Goal: Information Seeking & Learning: Find specific page/section

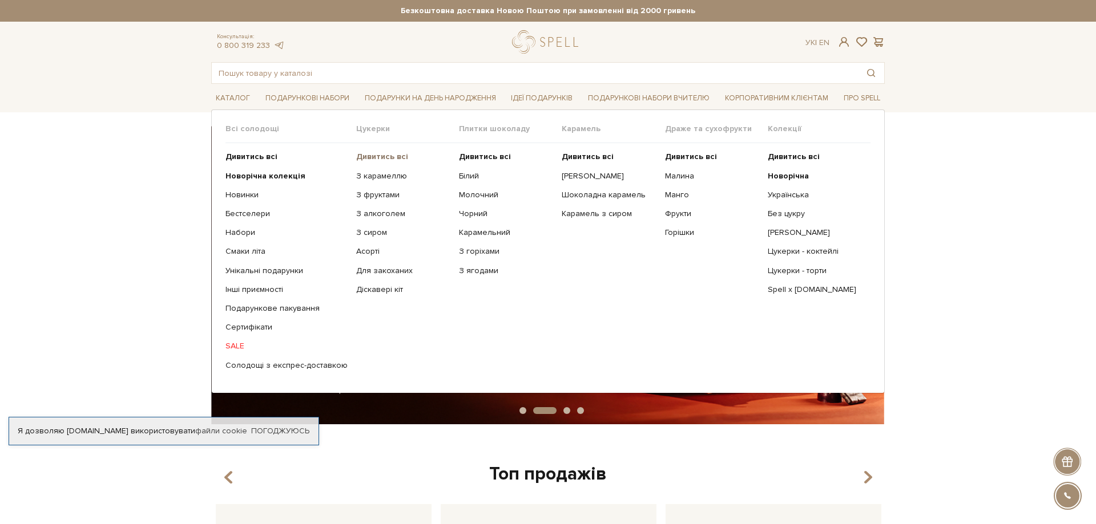
click at [392, 160] on b "Дивитись всі" at bounding box center [382, 157] width 52 height 10
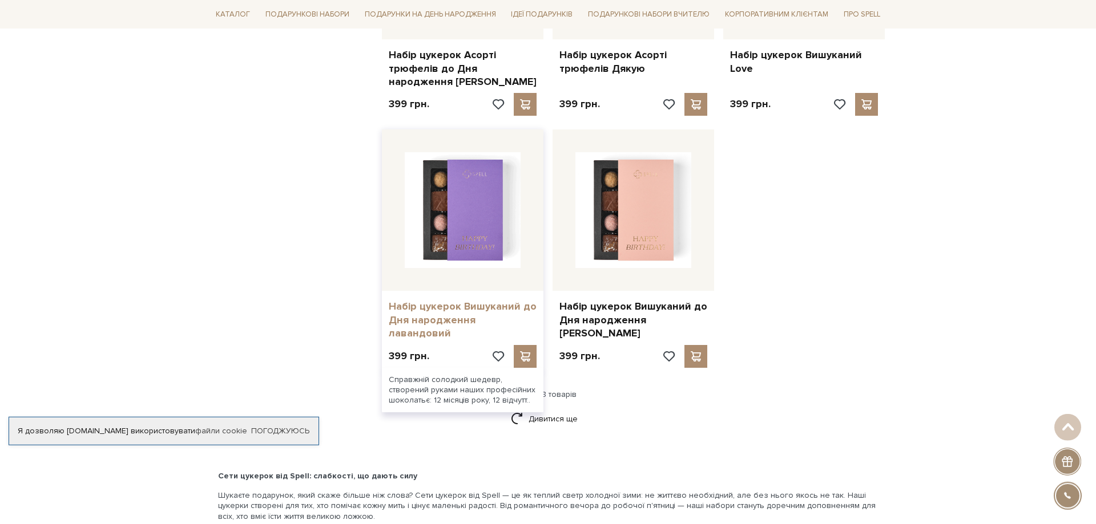
scroll to position [1397, 0]
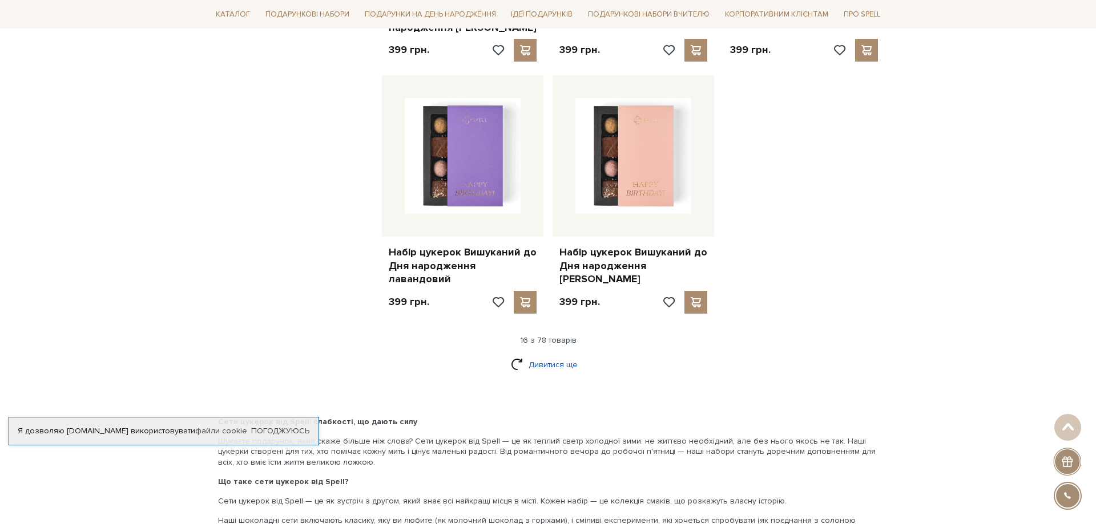
click at [547, 355] on link "Дивитися ще" at bounding box center [548, 365] width 74 height 20
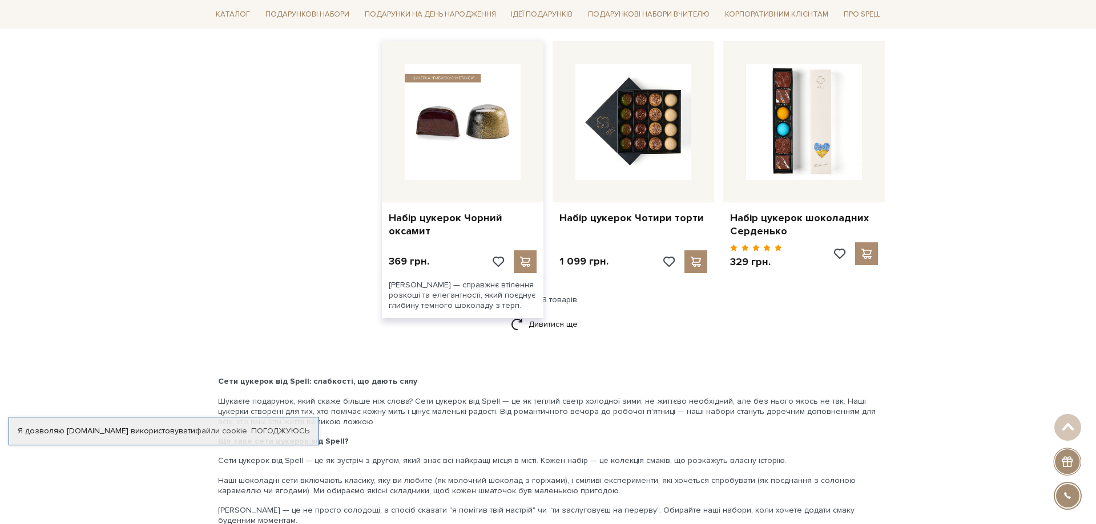
scroll to position [2678, 0]
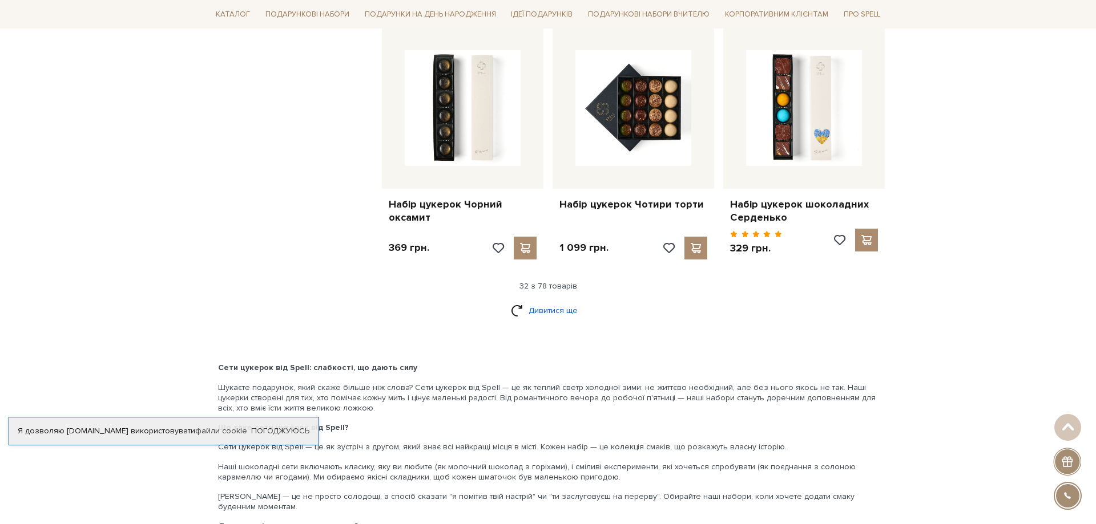
click at [539, 301] on link "Дивитися ще" at bounding box center [548, 311] width 74 height 20
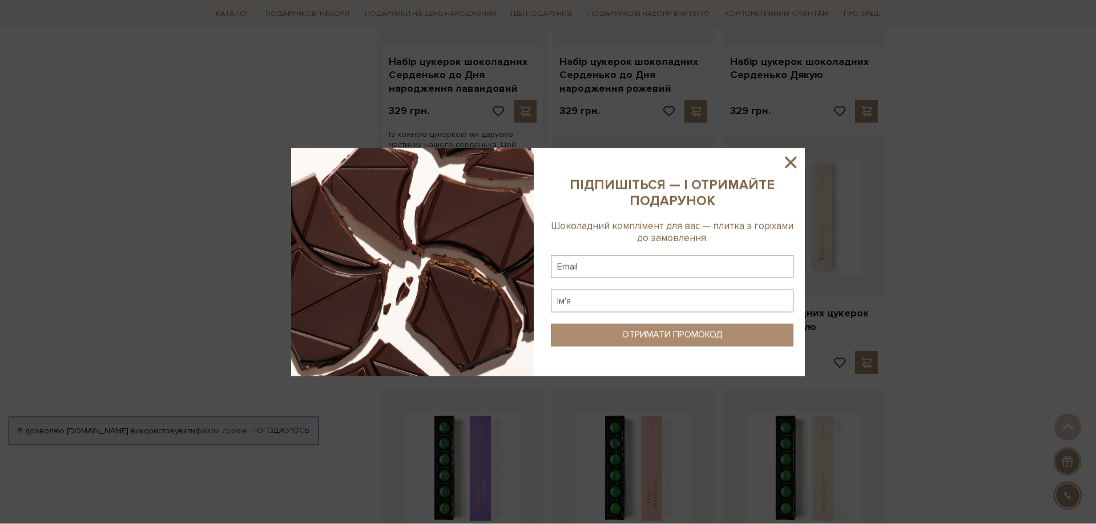
scroll to position [3085, 0]
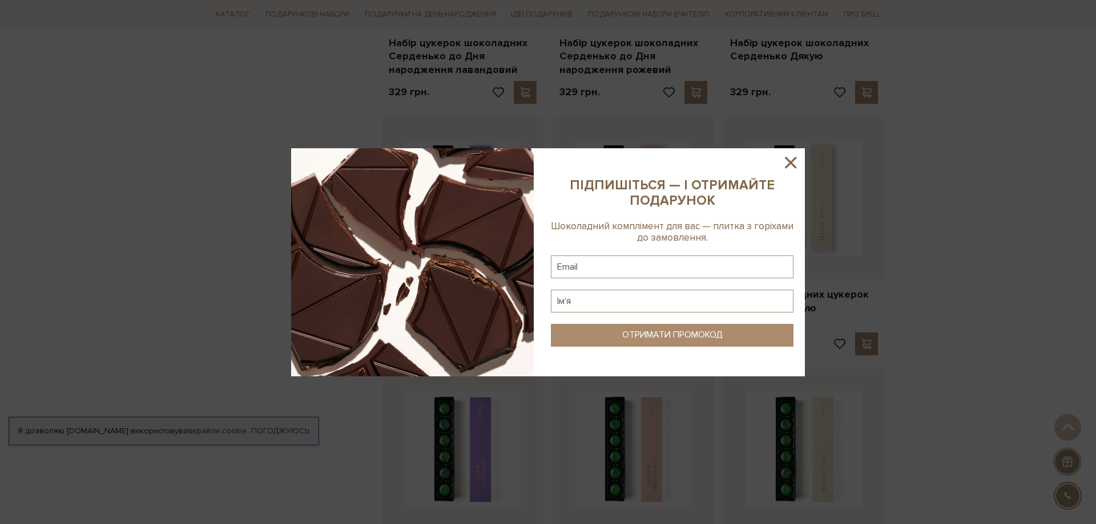
click at [781, 160] on icon at bounding box center [790, 162] width 19 height 19
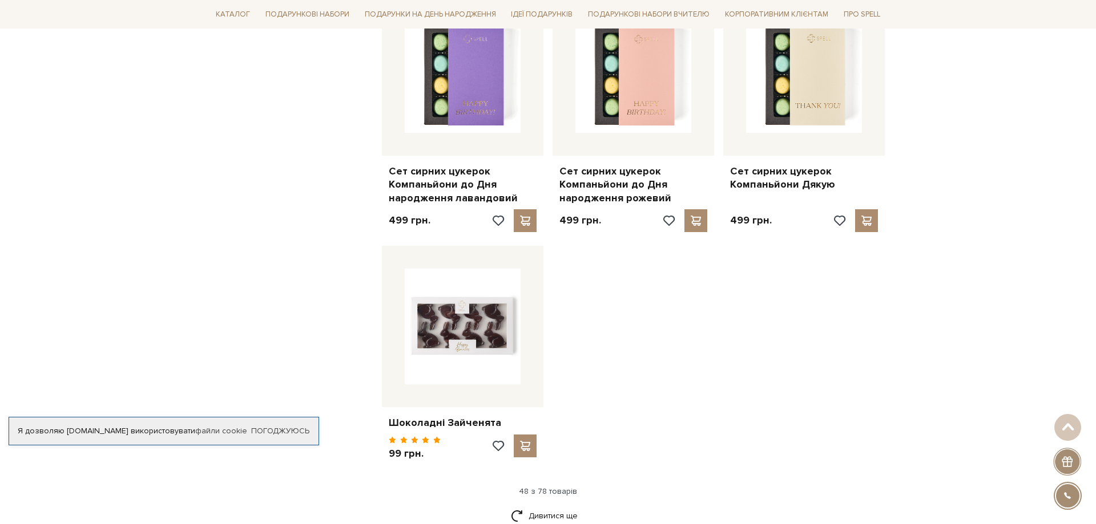
scroll to position [4133, 0]
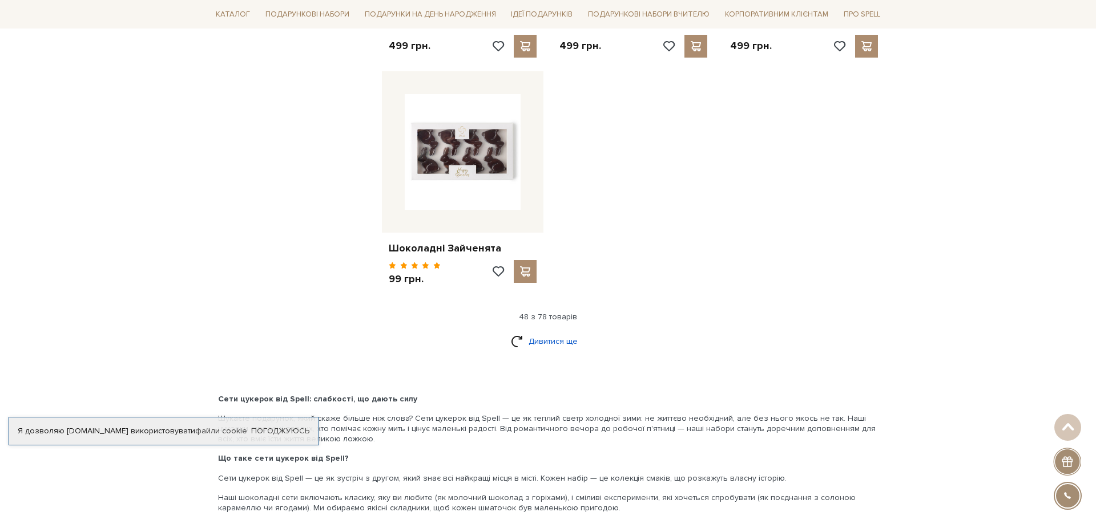
click at [559, 332] on link "Дивитися ще" at bounding box center [548, 342] width 74 height 20
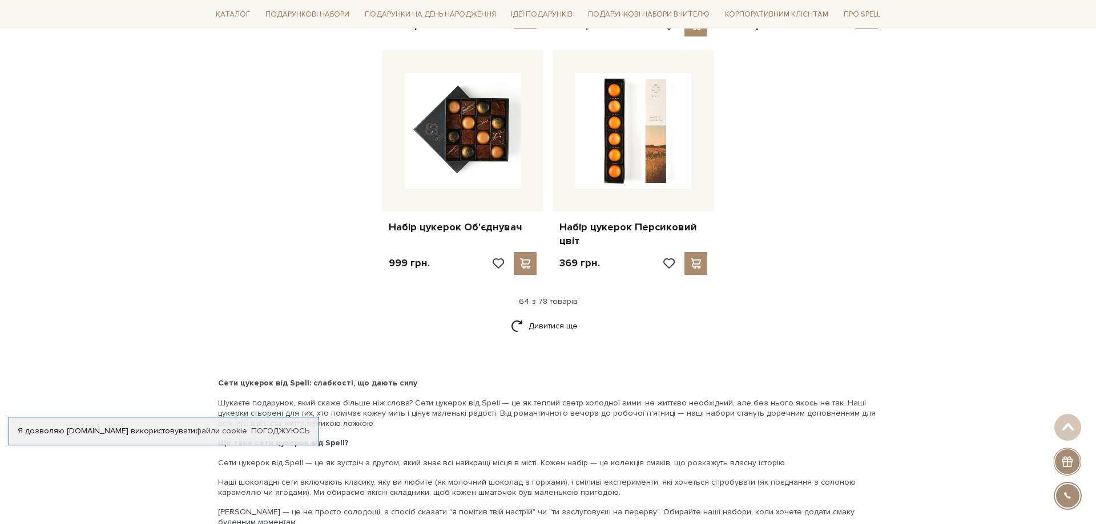
scroll to position [5414, 0]
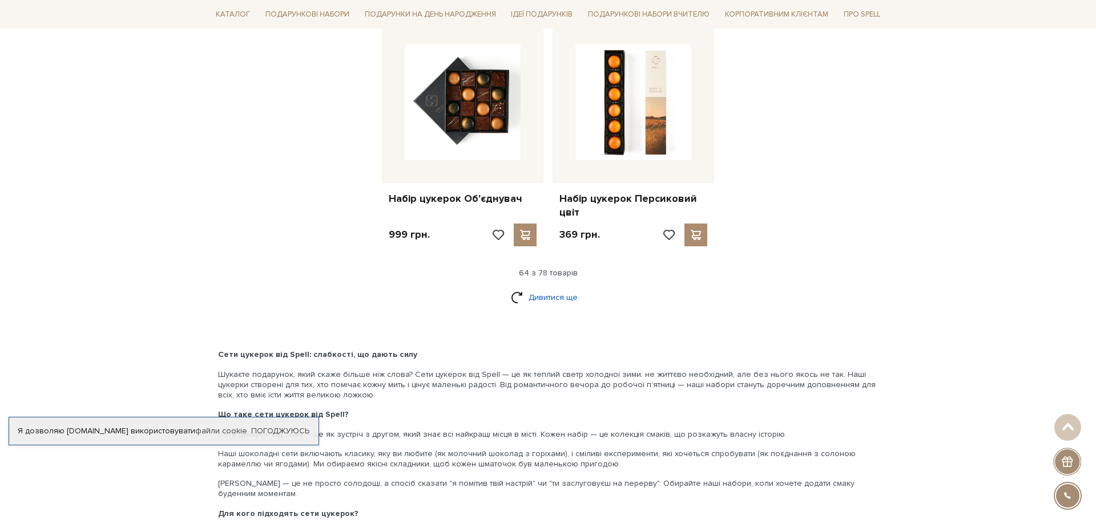
click at [567, 288] on link "Дивитися ще" at bounding box center [548, 298] width 74 height 20
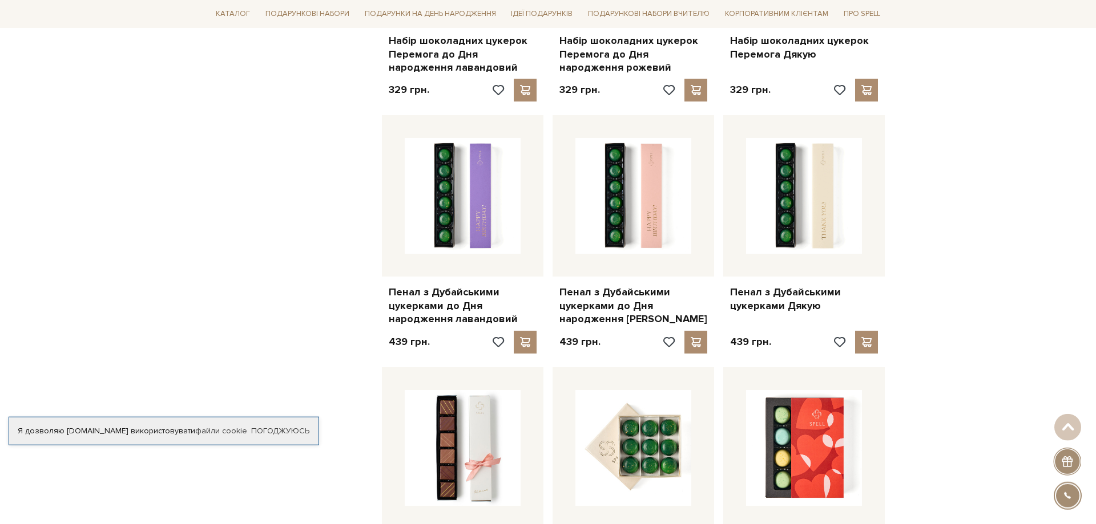
scroll to position [0, 0]
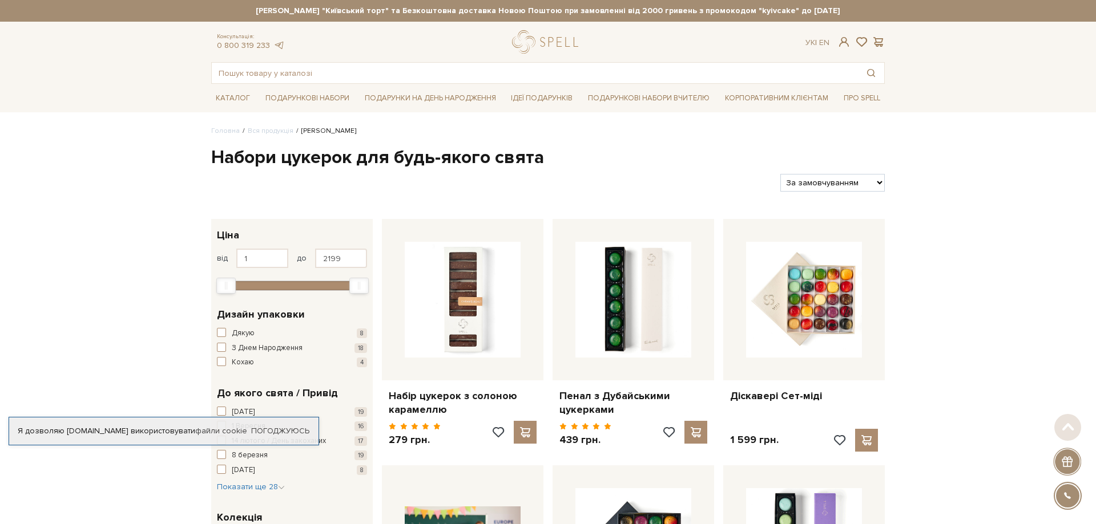
drag, startPoint x: 714, startPoint y: 317, endPoint x: 594, endPoint y: -64, distance: 400.3
click at [474, 64] on input "text" at bounding box center [535, 73] width 646 height 21
click at [474, 81] on input "text" at bounding box center [535, 73] width 646 height 21
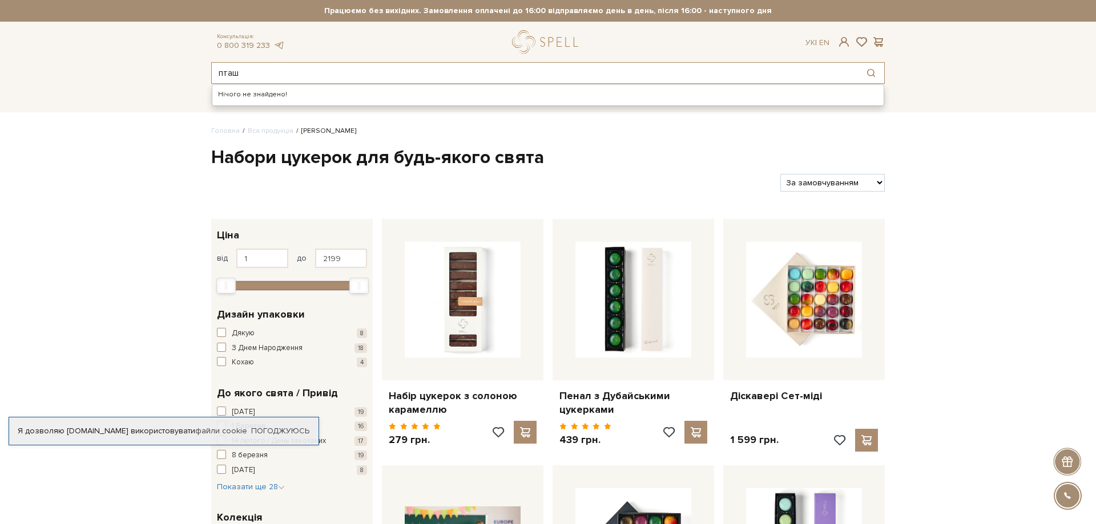
type input "пташ"
